Goal: Information Seeking & Learning: Learn about a topic

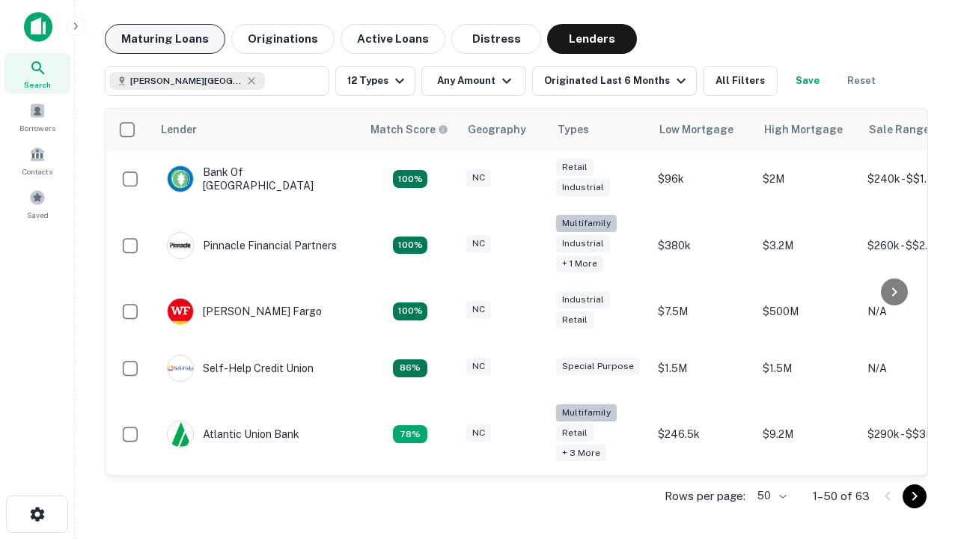
click at [165, 39] on button "Maturing Loans" at bounding box center [165, 39] width 120 height 30
